Goal: Find specific page/section

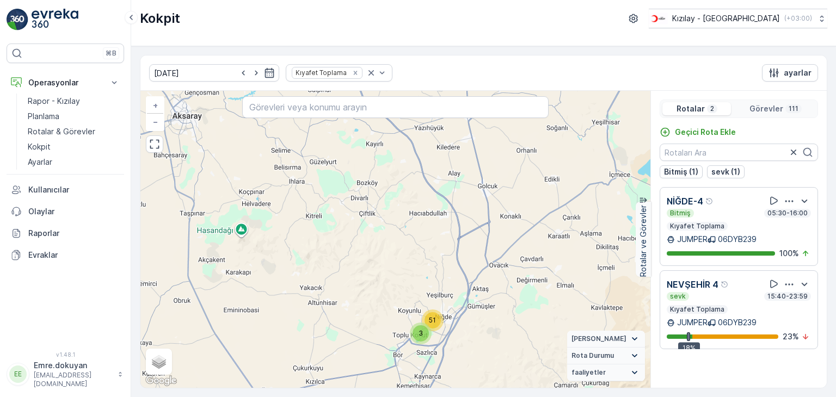
drag, startPoint x: 368, startPoint y: 316, endPoint x: 423, endPoint y: 249, distance: 87.3
click at [422, 249] on div "32 25 3 51 + − Uydu Yol haritası Arazi Karışık Leaflet Klavye kısayolları Harit…" at bounding box center [395, 239] width 510 height 297
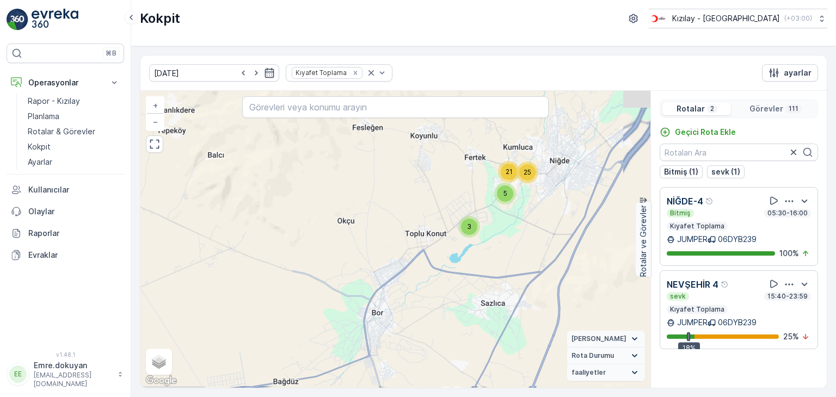
drag, startPoint x: 477, startPoint y: 291, endPoint x: 328, endPoint y: 244, distance: 156.4
click at [328, 244] on div "3 5 21 25 4 32 12 9 + − Uydu Yol haritası Arazi Karışık Leaflet Klavye kısayoll…" at bounding box center [395, 239] width 510 height 297
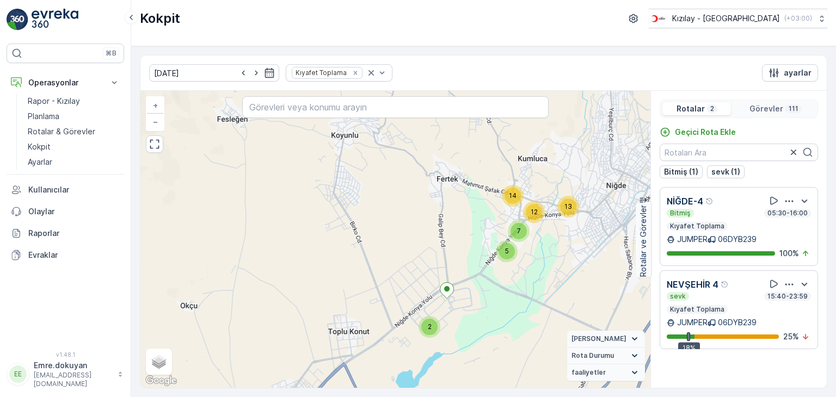
drag, startPoint x: 525, startPoint y: 225, endPoint x: 471, endPoint y: 367, distance: 151.3
click at [471, 367] on div "9 7 15 3 5 7 5 4 2 5 7 14 12 13 + − Uydu Yol haritası Arazi Karışık Leaflet Kla…" at bounding box center [395, 239] width 510 height 297
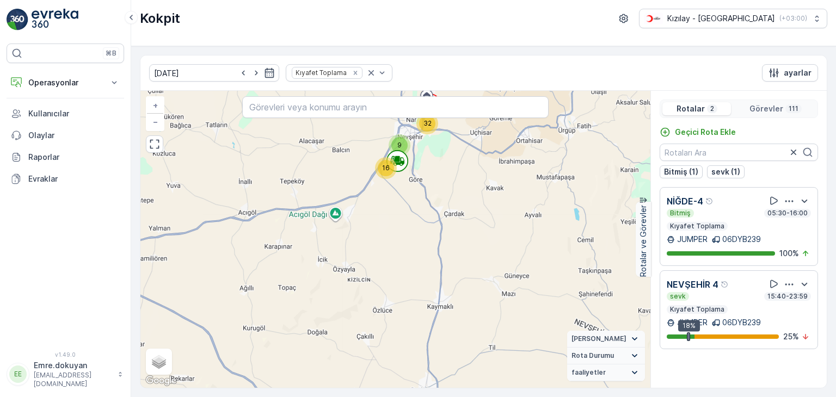
drag, startPoint x: 400, startPoint y: 173, endPoint x: 385, endPoint y: 259, distance: 87.9
click at [385, 259] on div "32 9 16 3 51 + − Uydu Yol haritası Arazi Karışık Leaflet Klavye kısayolları Har…" at bounding box center [395, 239] width 510 height 297
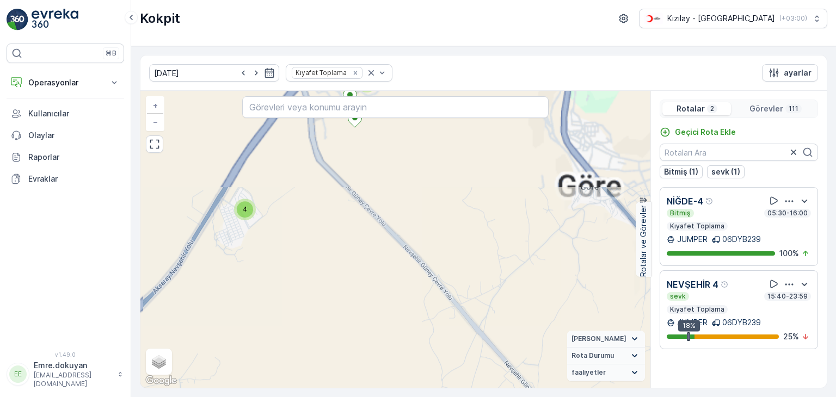
drag, startPoint x: 404, startPoint y: 219, endPoint x: 410, endPoint y: 280, distance: 61.8
click at [410, 280] on div "3 7 4 4 2 6 3 2 2 4 3 3 4 4 2 5 2 2 3 7 2 4 4 2 3 6 + − Uydu Yol haritası Arazi…" at bounding box center [395, 239] width 510 height 297
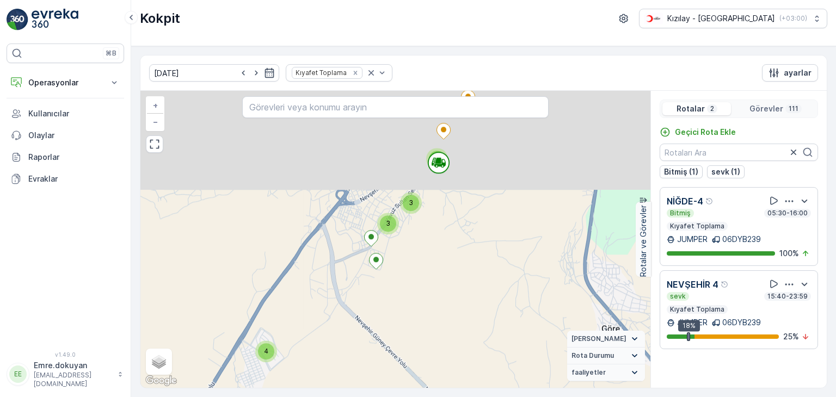
drag, startPoint x: 394, startPoint y: 199, endPoint x: 415, endPoint y: 324, distance: 126.7
click at [415, 326] on div "3 7 4 4 2 6 3 2 2 4 3 3 4 4 2 5 2 2 3 7 2 4 4 2 3 6 + − Uydu Yol haritası Arazi…" at bounding box center [395, 239] width 510 height 297
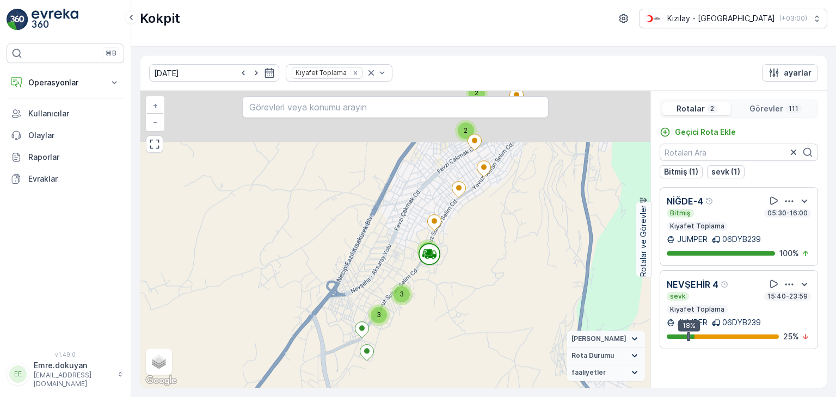
drag, startPoint x: 437, startPoint y: 246, endPoint x: 426, endPoint y: 327, distance: 82.3
click at [426, 329] on div "3 7 4 4 2 6 3 2 2 4 3 3 4 4 2 5 2 2 3 7 2 4 4 2 3 6 + − Uydu Yol haritası Arazi…" at bounding box center [395, 239] width 510 height 297
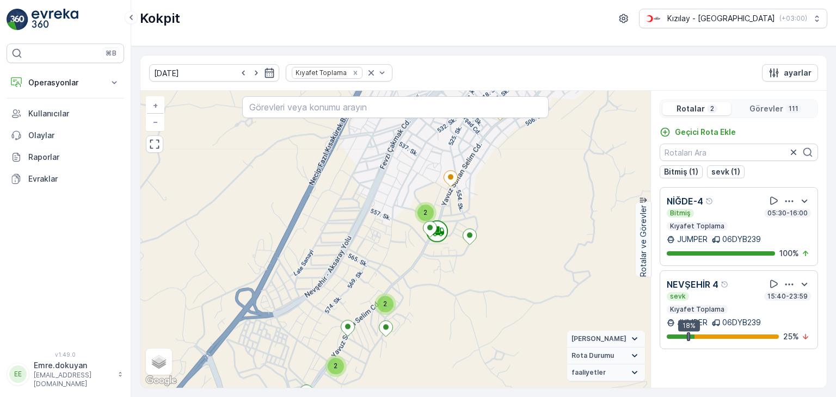
drag, startPoint x: 443, startPoint y: 283, endPoint x: 443, endPoint y: 307, distance: 24.5
click at [443, 307] on div "2 2 2 2 2 2 2 2 2 4 2 2 2 2 2 2 2 2 + − Uydu Yol haritası Arazi Karışık Leaflet…" at bounding box center [395, 239] width 510 height 297
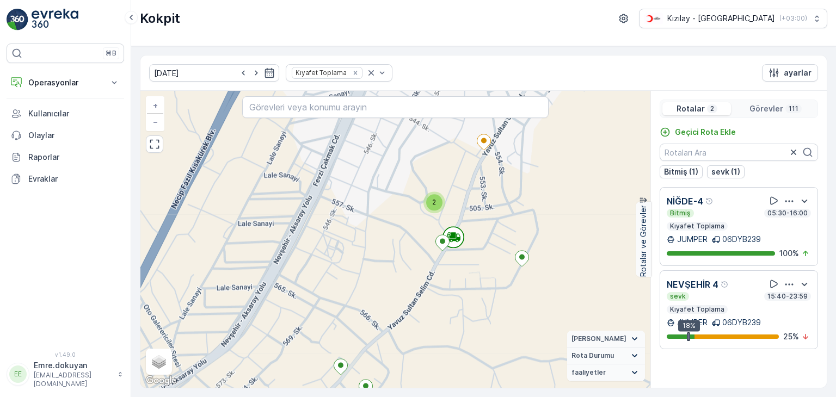
drag, startPoint x: 417, startPoint y: 244, endPoint x: 423, endPoint y: 298, distance: 53.7
click at [423, 298] on div "2 2 2 2 2 + − Uydu Yol haritası Arazi Karışık Leaflet Klavye kısayolları Harita…" at bounding box center [395, 239] width 510 height 297
